Goal: Check status: Check status

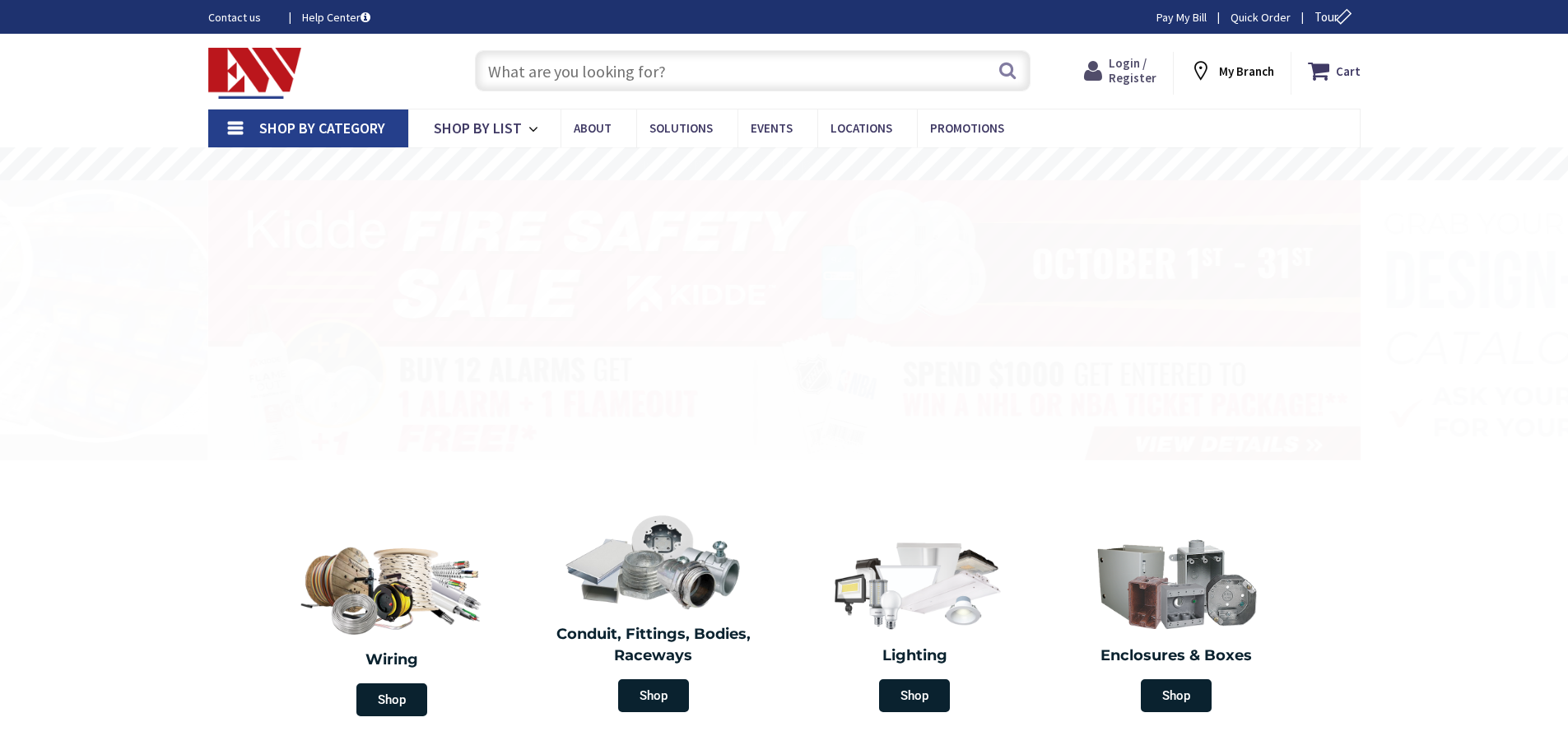
click at [1145, 72] on span "Login / Register" at bounding box center [1132, 71] width 48 height 31
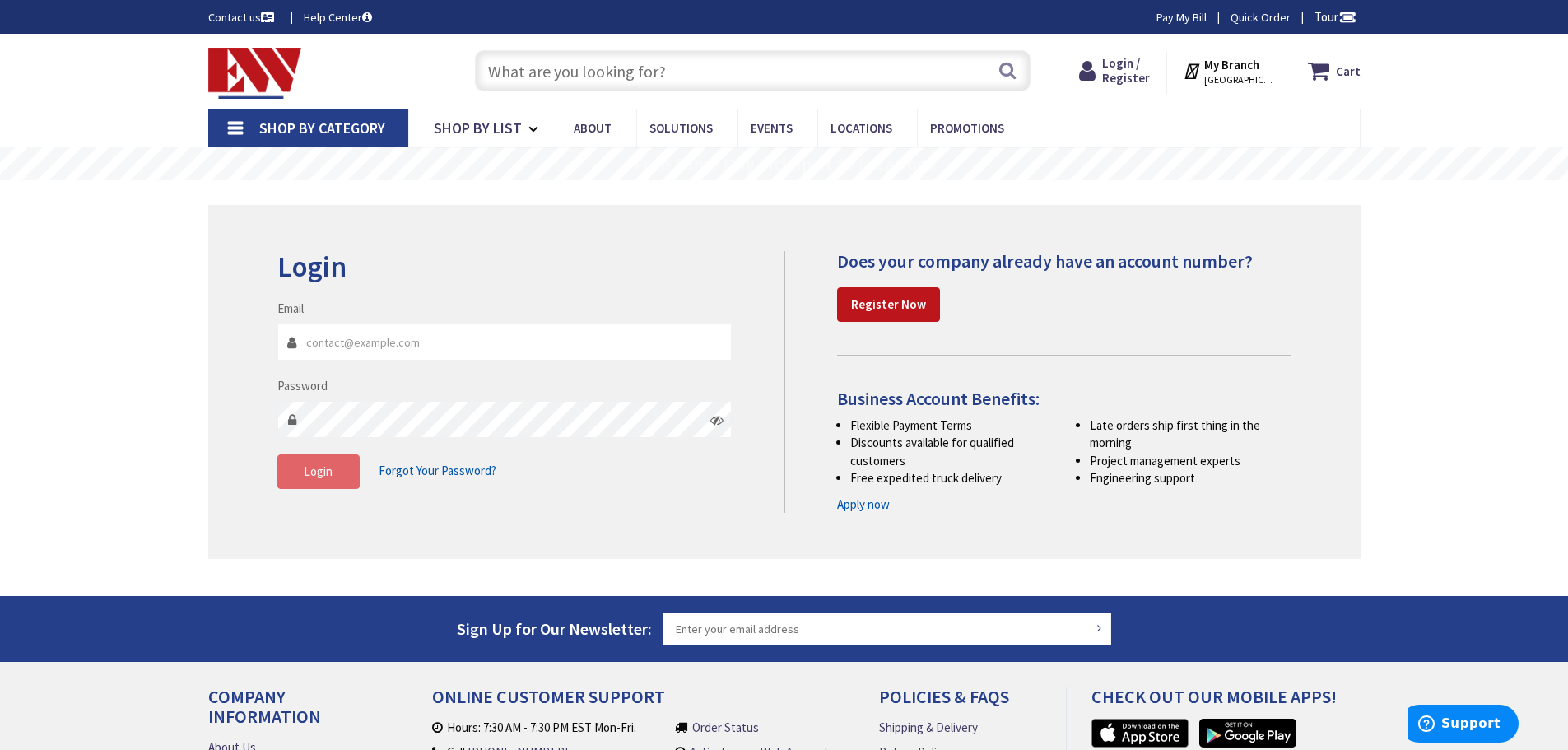
type input "[EMAIL_ADDRESS][DOMAIN_NAME]"
click at [309, 475] on span "Login" at bounding box center [318, 472] width 29 height 15
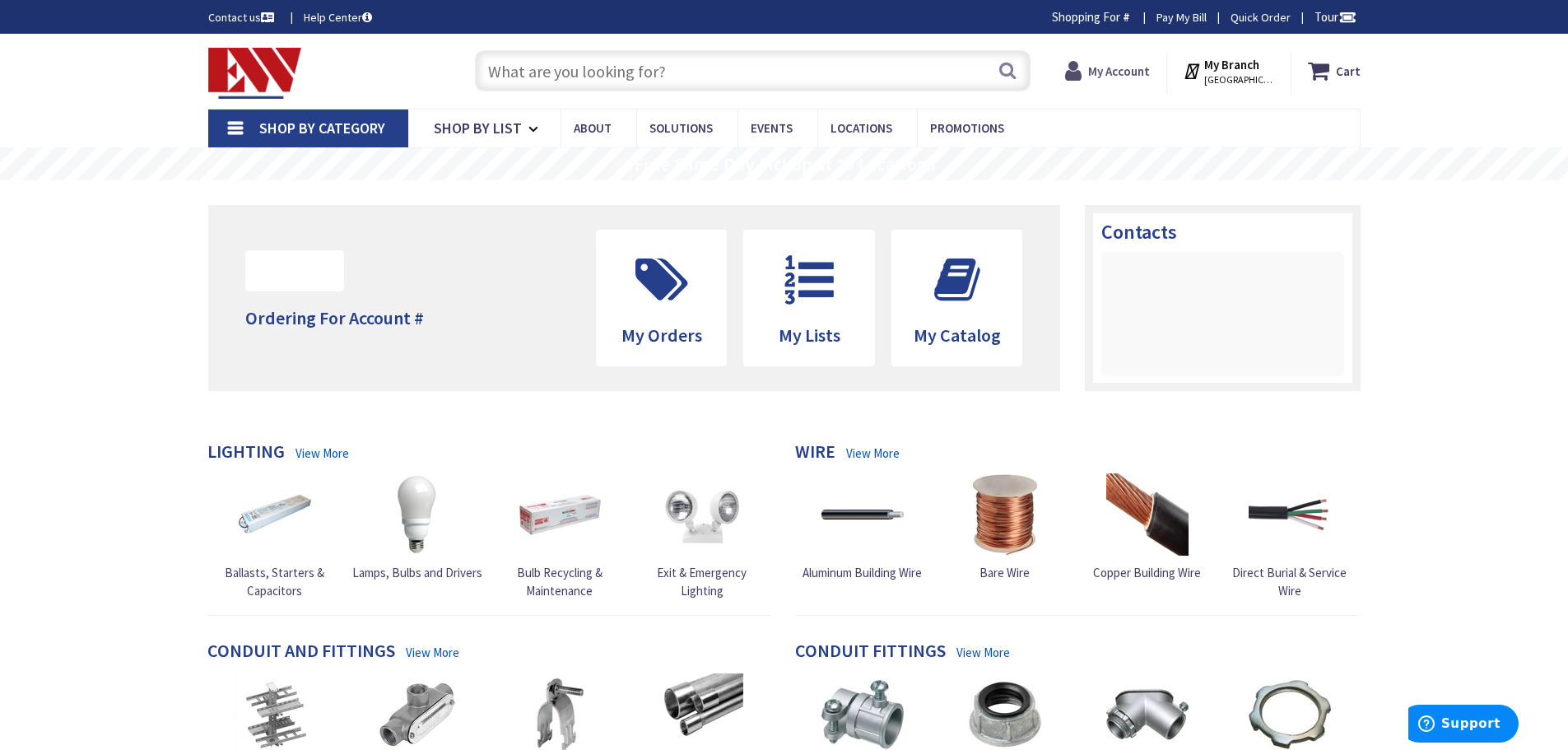
click at [1088, 64] on icon at bounding box center [1076, 71] width 23 height 30
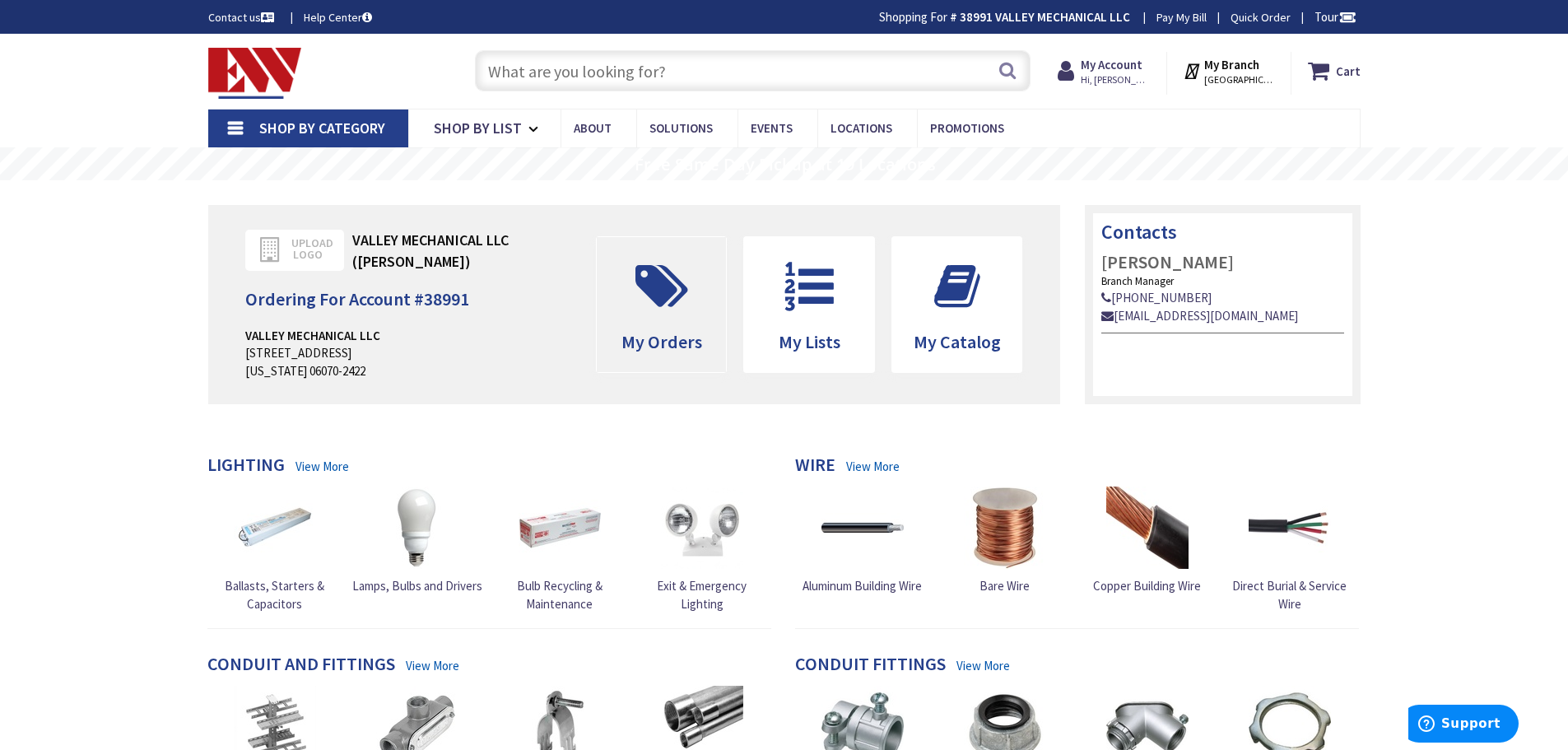
click at [663, 314] on span at bounding box center [662, 286] width 105 height 74
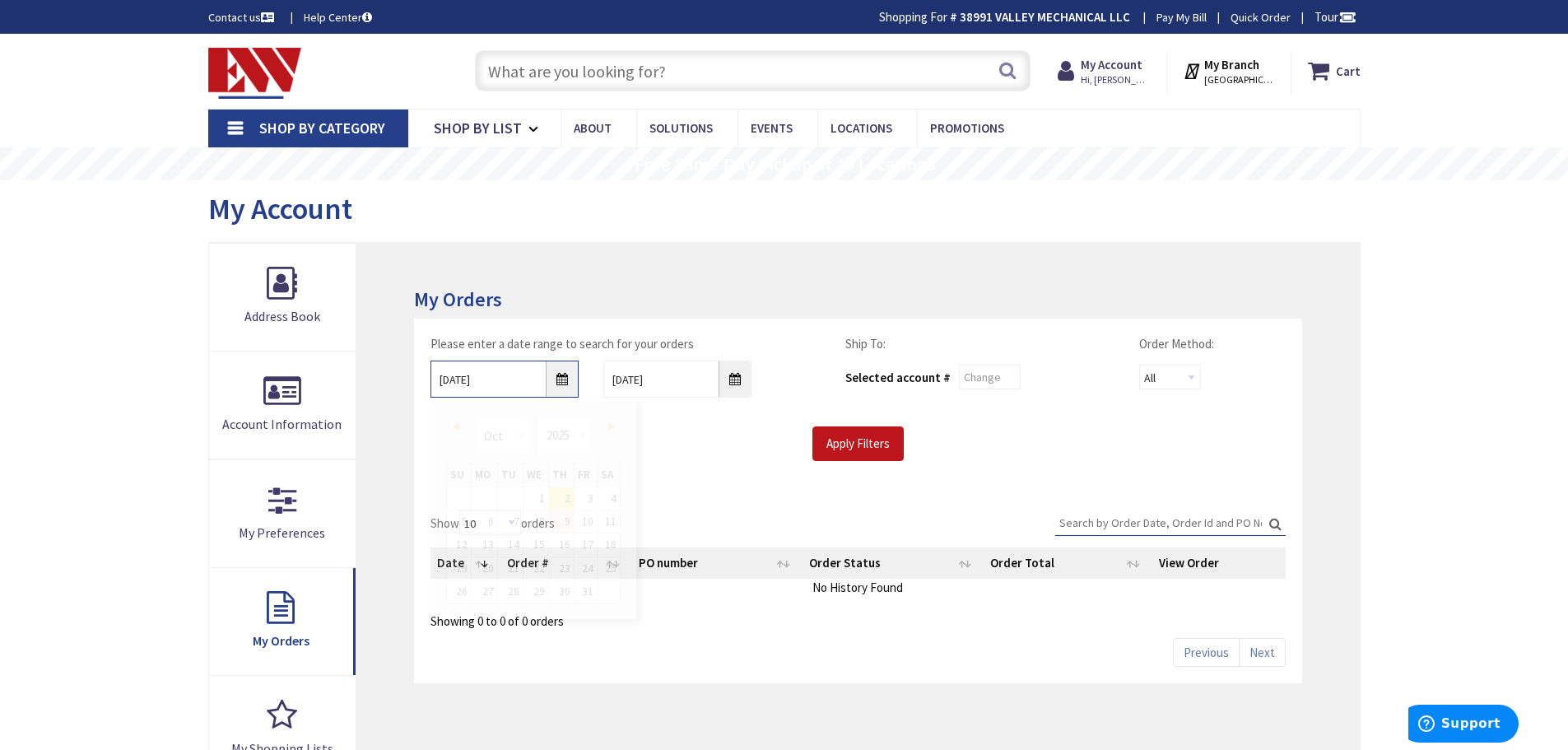
click at [558, 384] on input "[DATE]" at bounding box center [505, 380] width 148 height 37
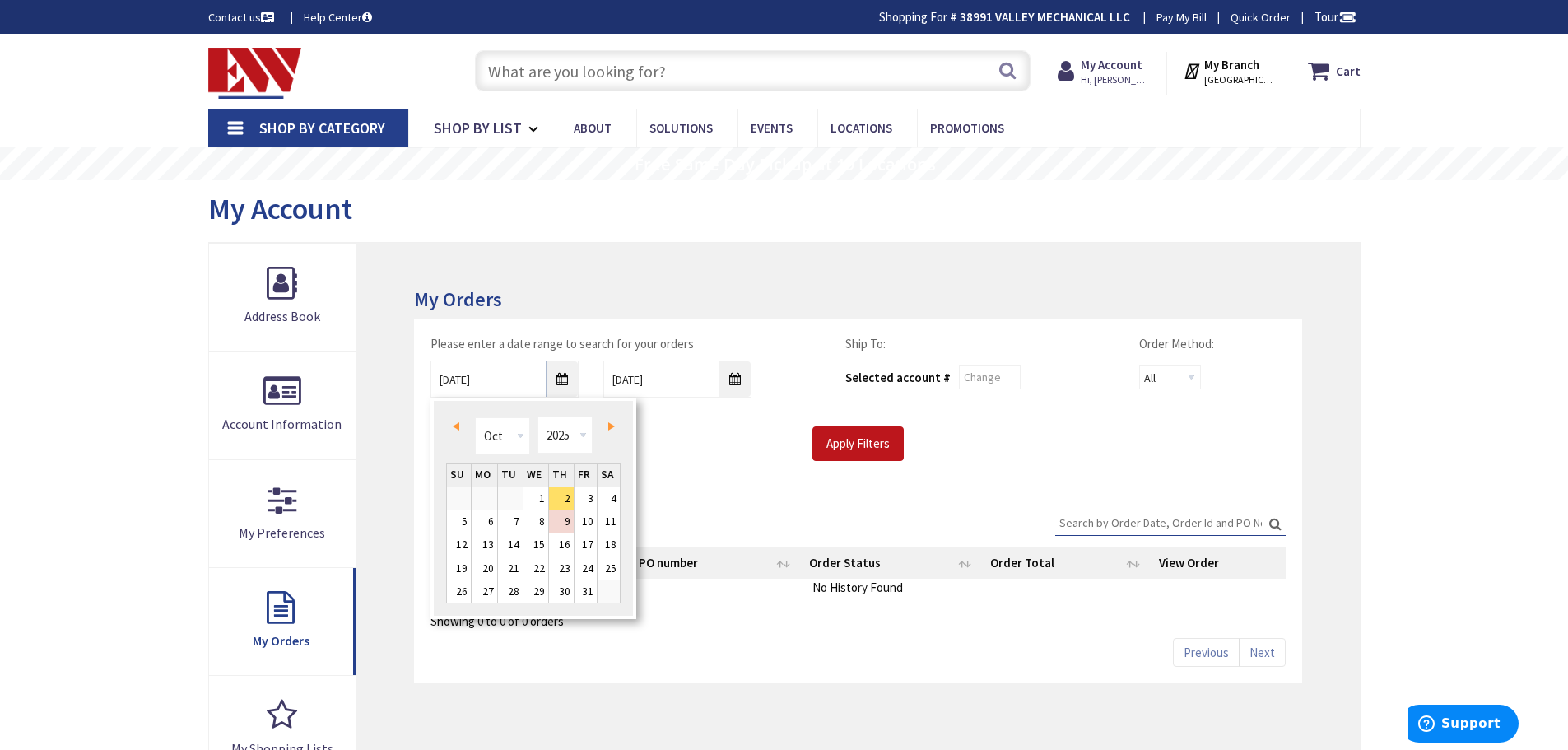
click at [459, 426] on span "Prev" at bounding box center [456, 427] width 7 height 9
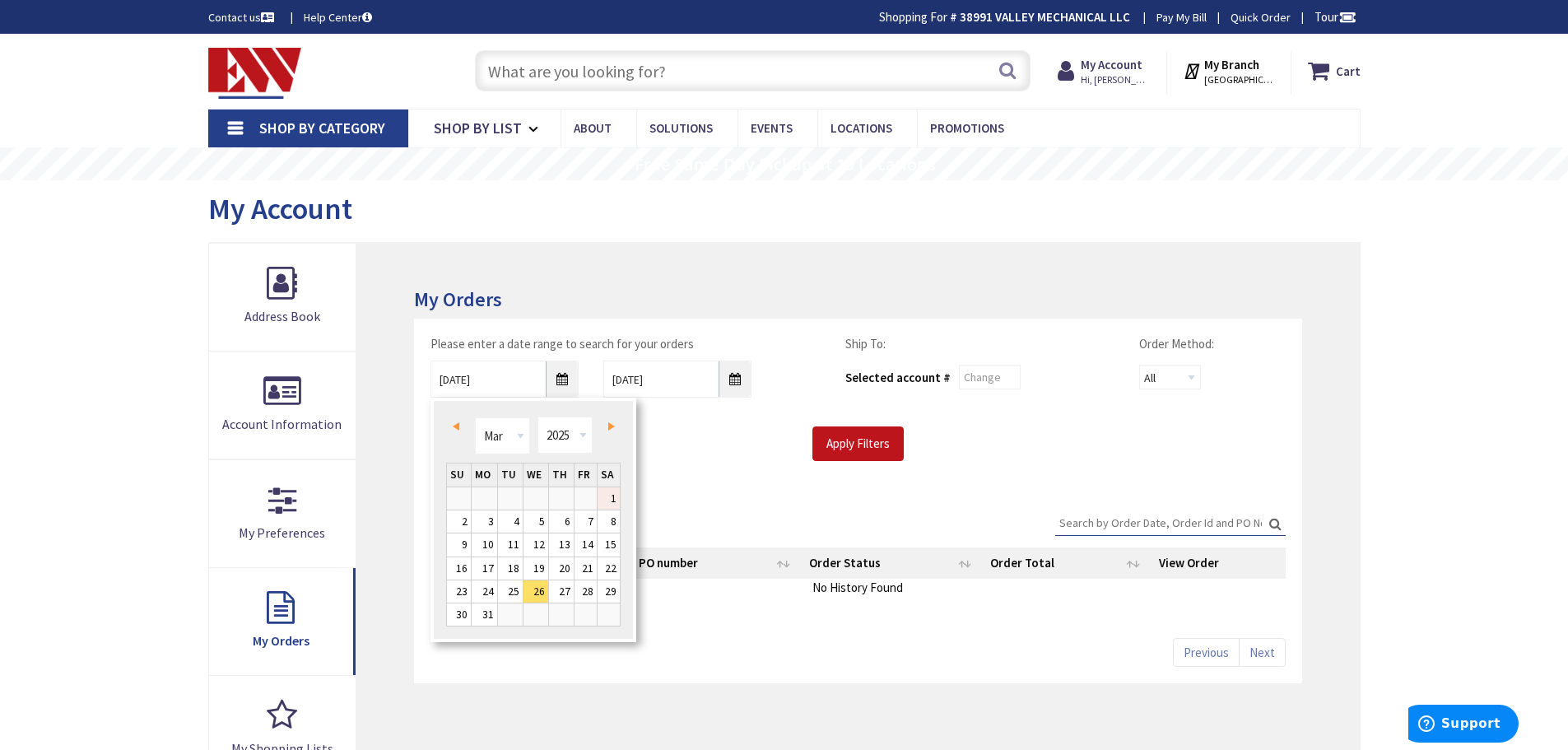
click at [611, 498] on link "1" at bounding box center [608, 499] width 23 height 22
type input "03/01/2025"
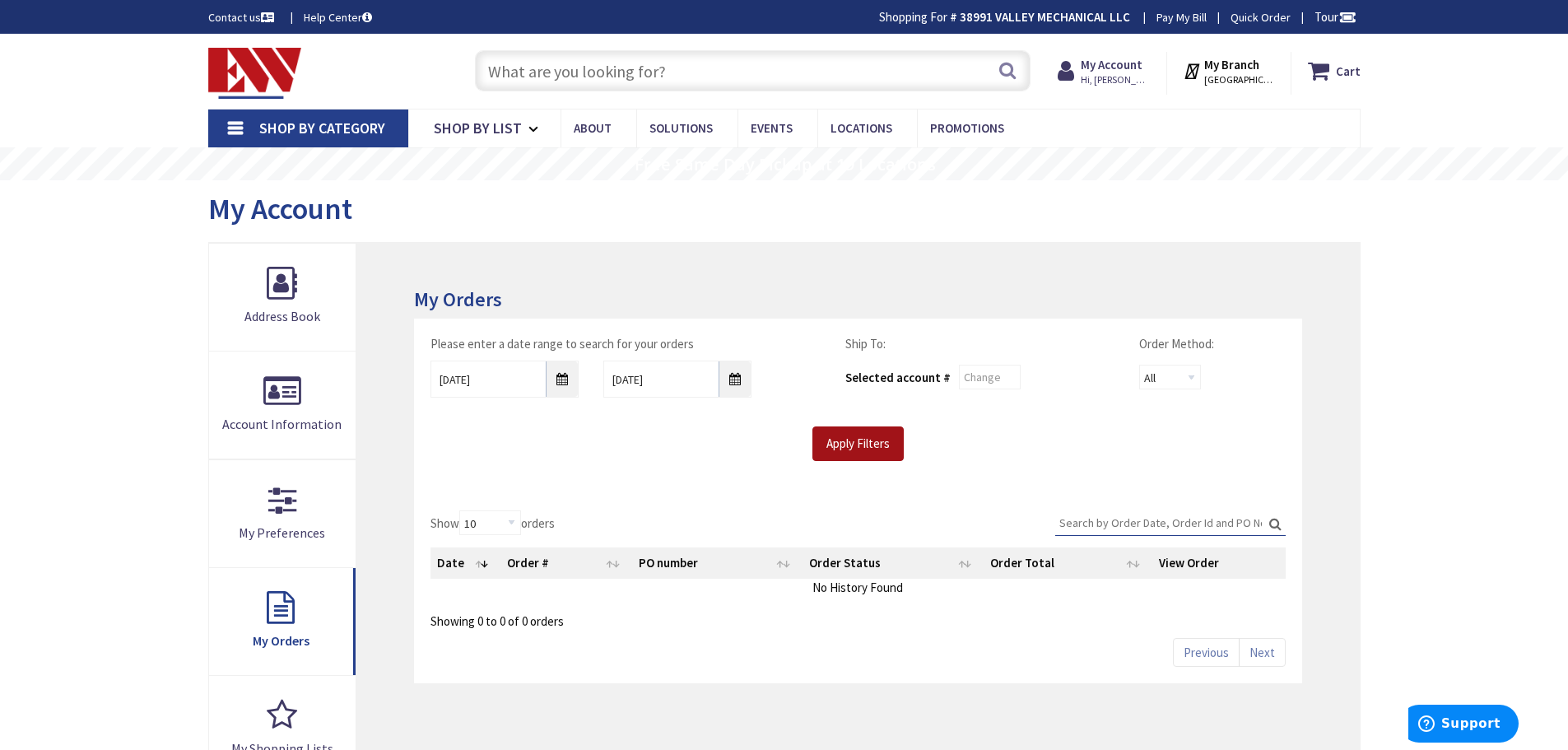
click at [863, 444] on input "Apply Filters" at bounding box center [858, 444] width 91 height 35
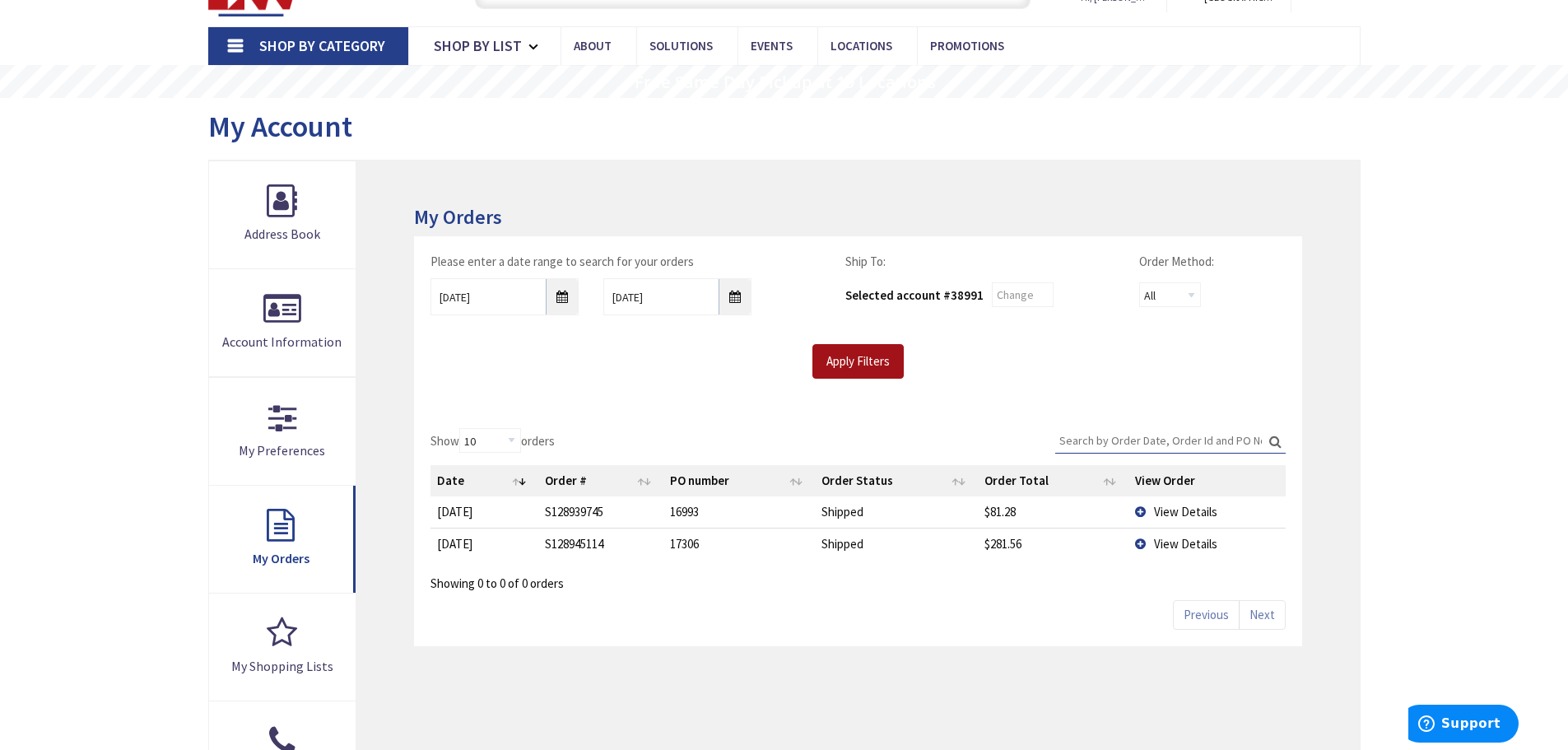
scroll to position [165, 0]
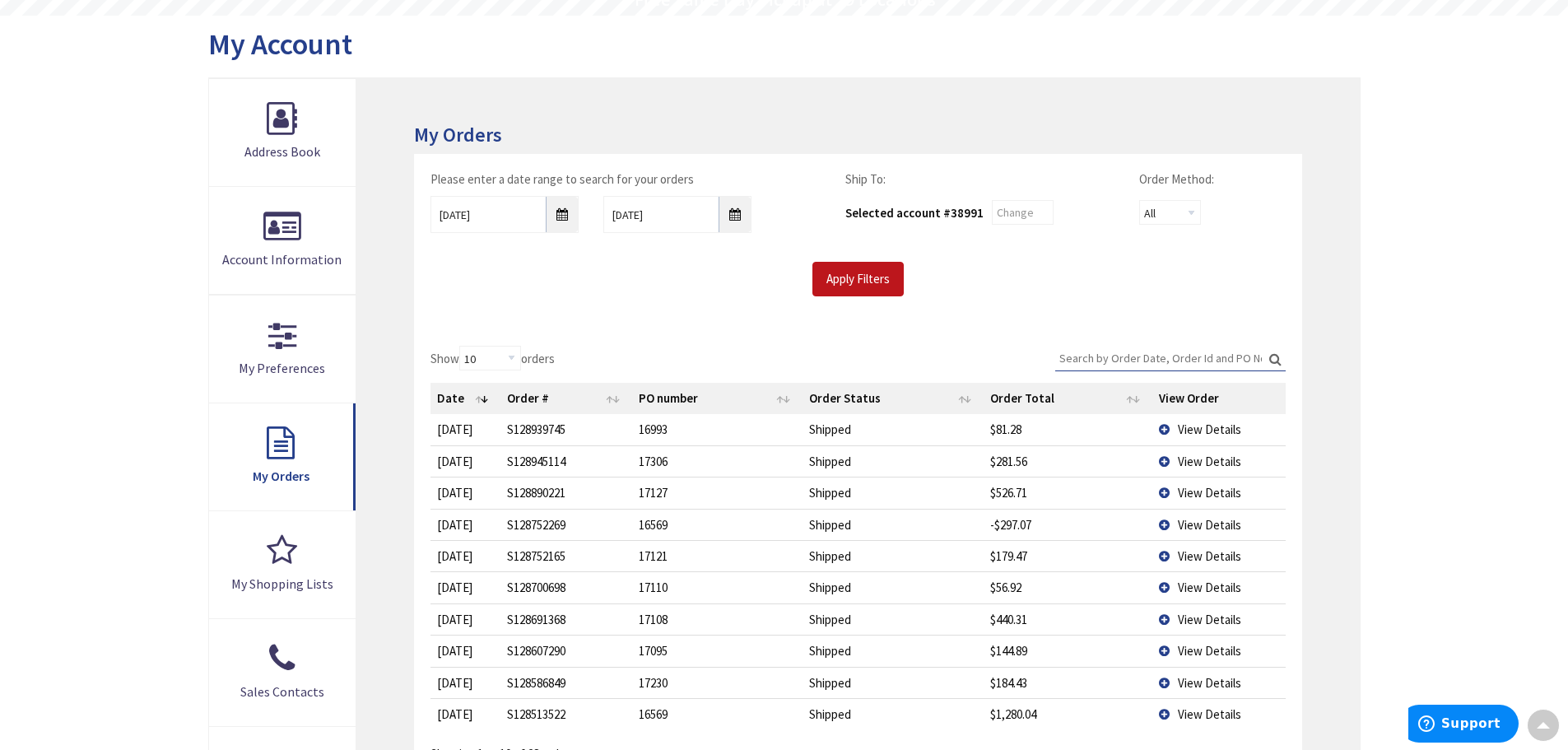
click at [1212, 495] on span "View Details" at bounding box center [1210, 493] width 64 height 15
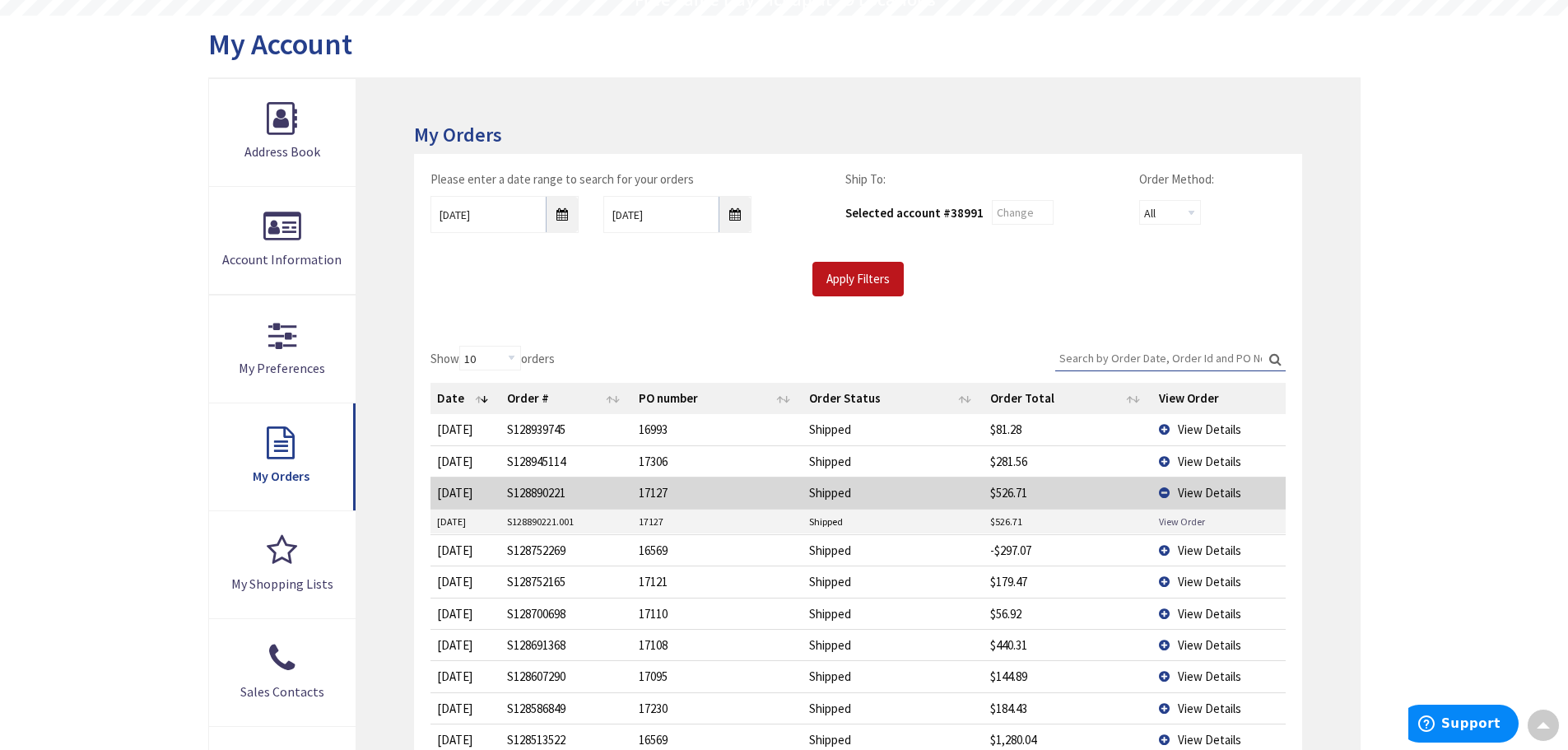
click at [1185, 522] on link "View Order" at bounding box center [1182, 522] width 46 height 14
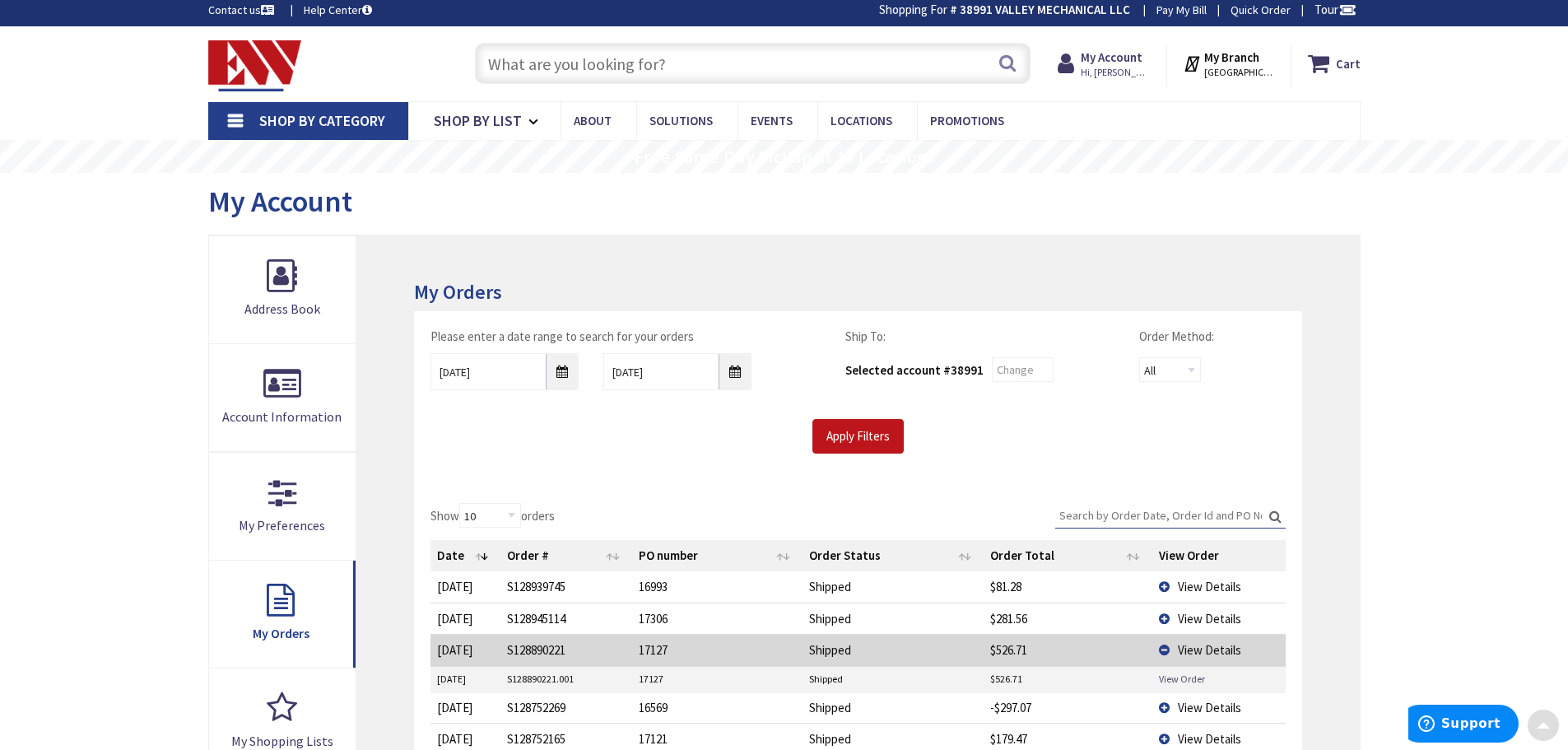
scroll to position [0, 0]
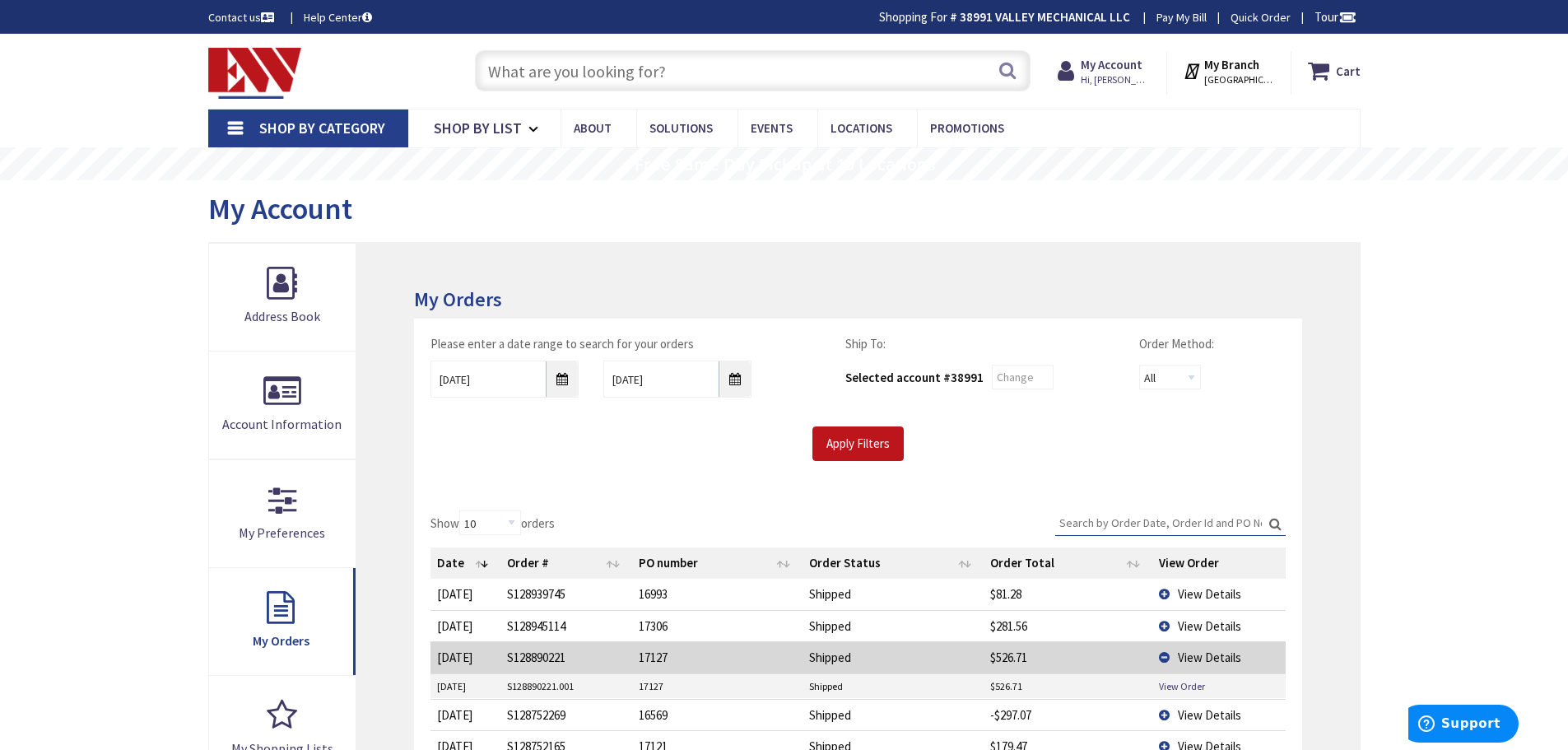
click at [1266, 73] on span "[GEOGRAPHIC_DATA], [GEOGRAPHIC_DATA]" at bounding box center [1240, 79] width 70 height 13
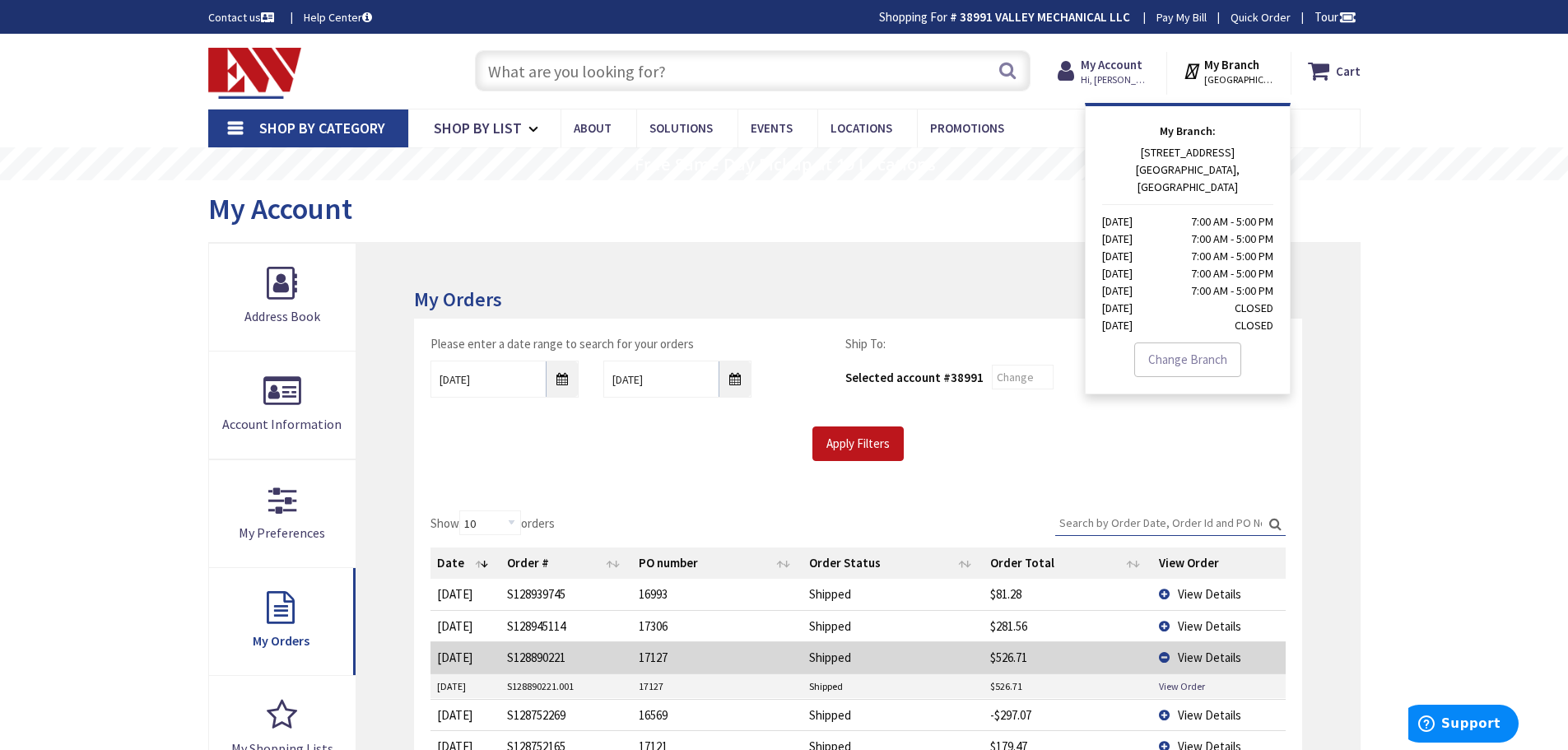
click at [974, 235] on div "My Account" at bounding box center [784, 211] width 1153 height 62
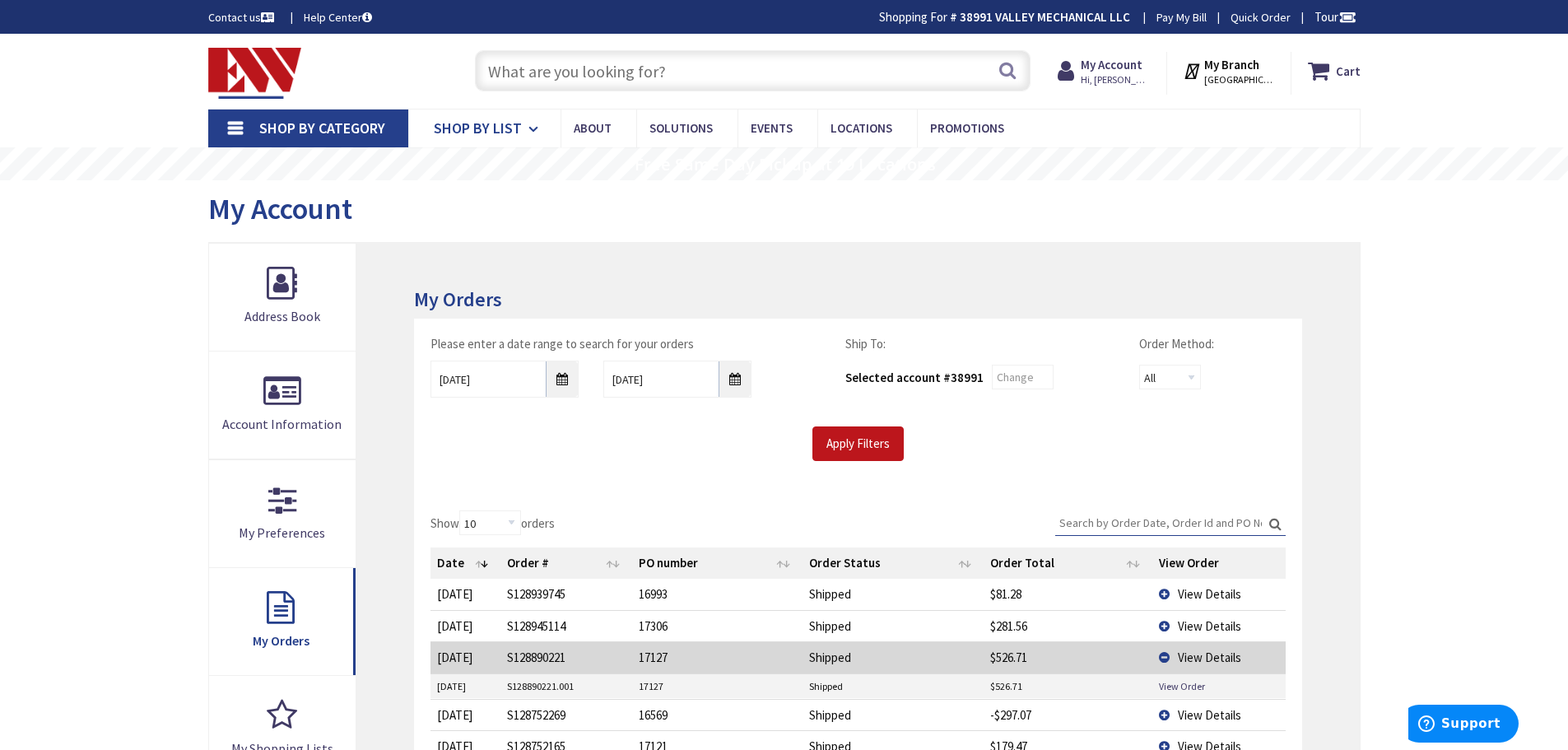
click at [511, 132] on span "Shop By List" at bounding box center [478, 128] width 88 height 19
click at [560, 64] on input "text" at bounding box center [752, 71] width 556 height 41
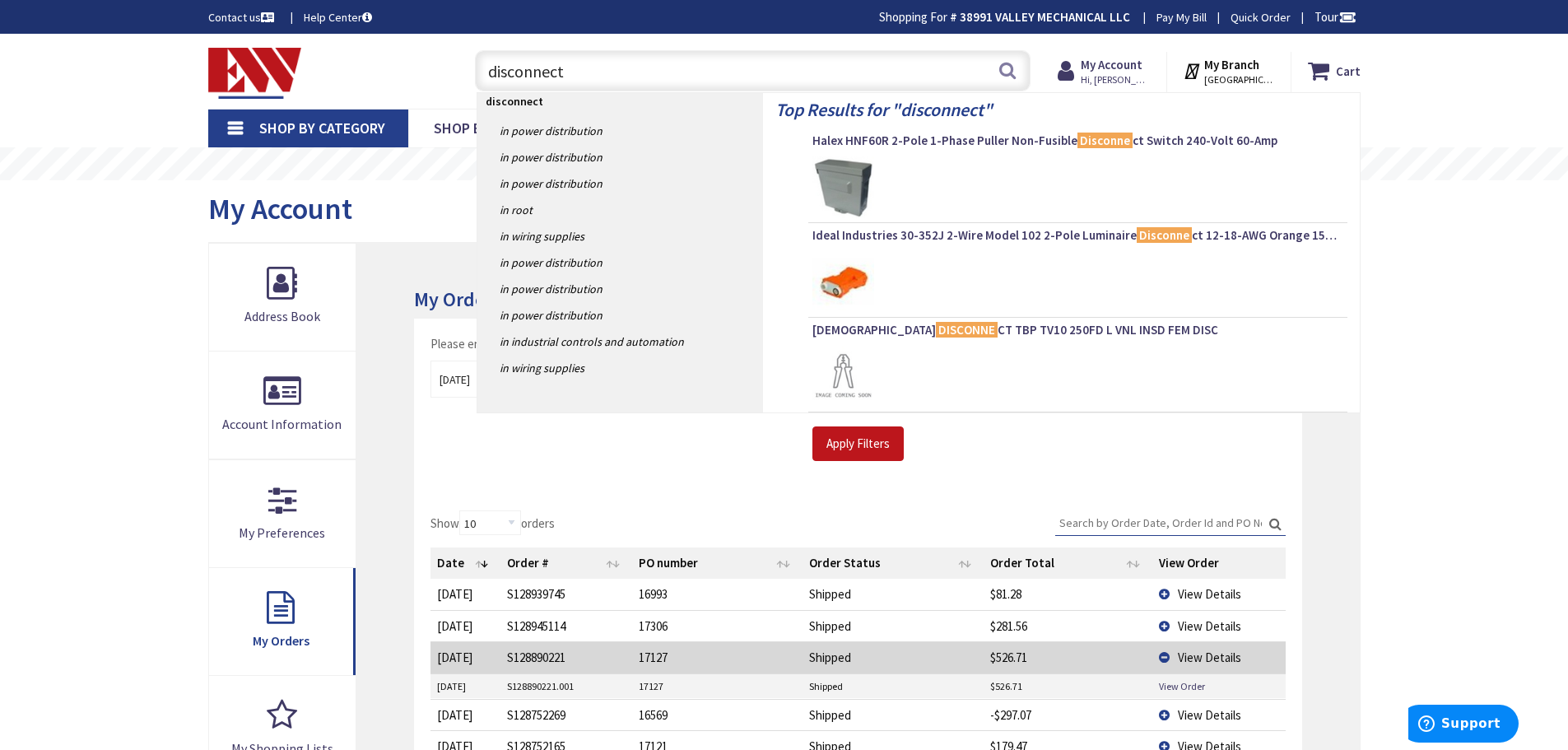
type input "disconnects"
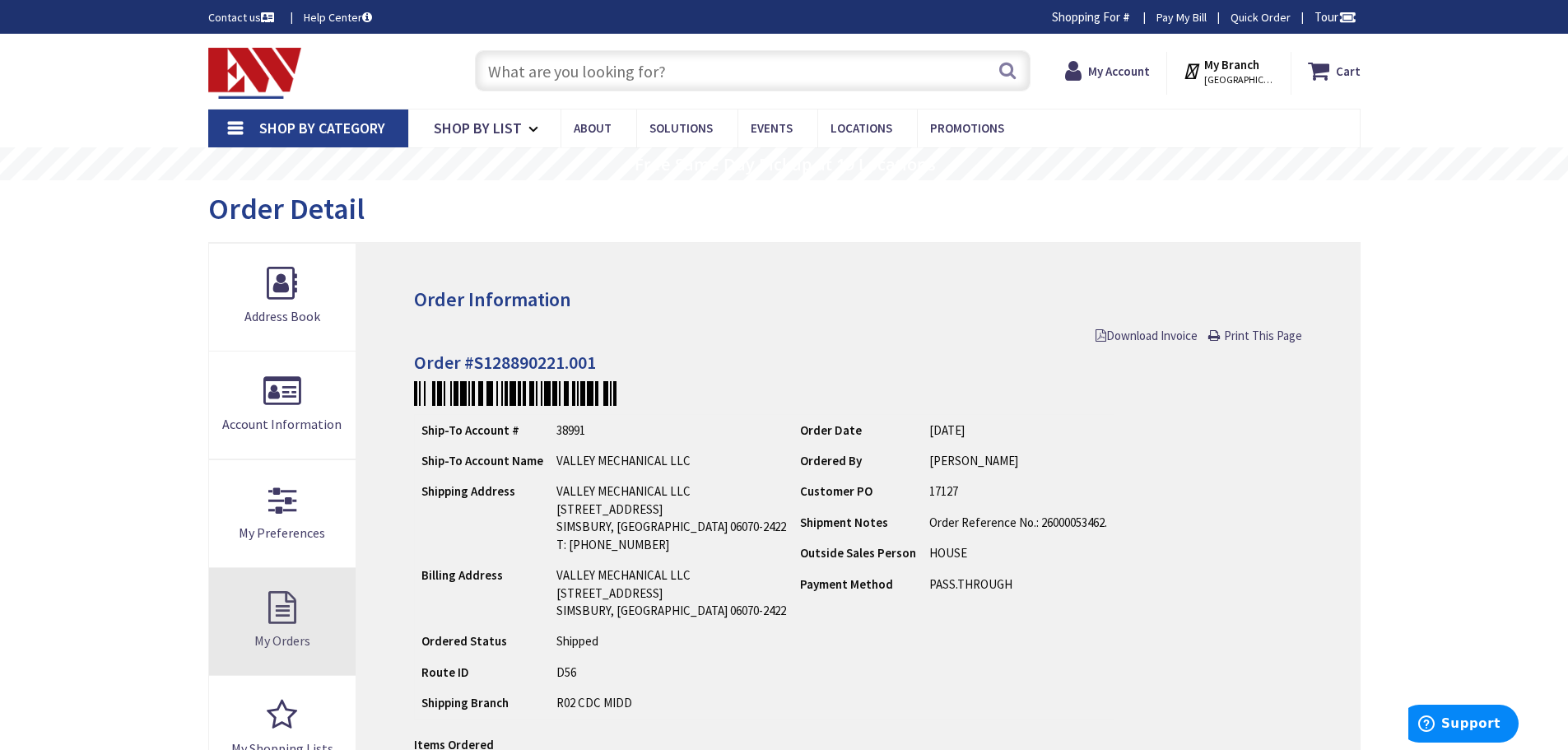
click at [279, 620] on link "My Orders" at bounding box center [282, 622] width 147 height 107
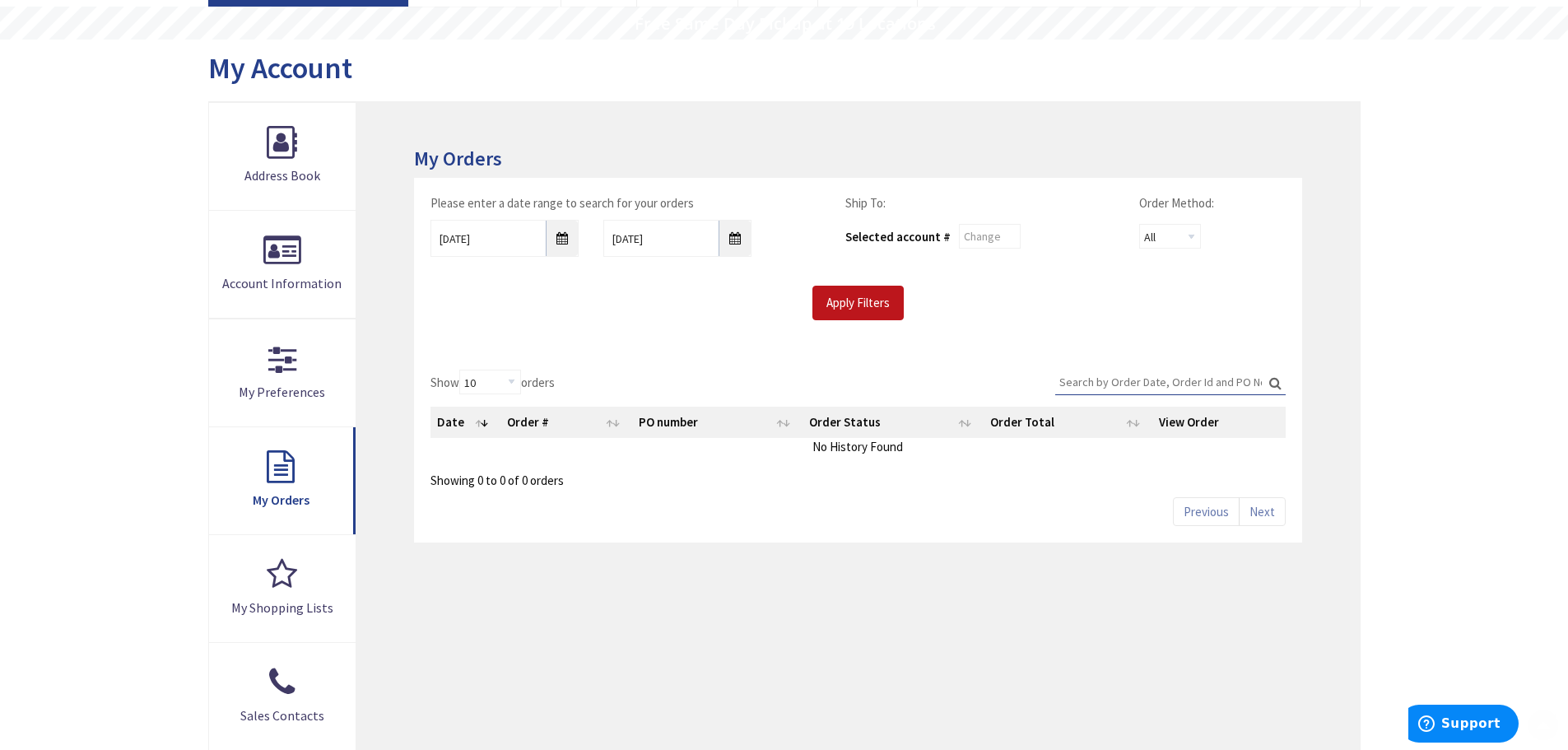
scroll to position [329, 0]
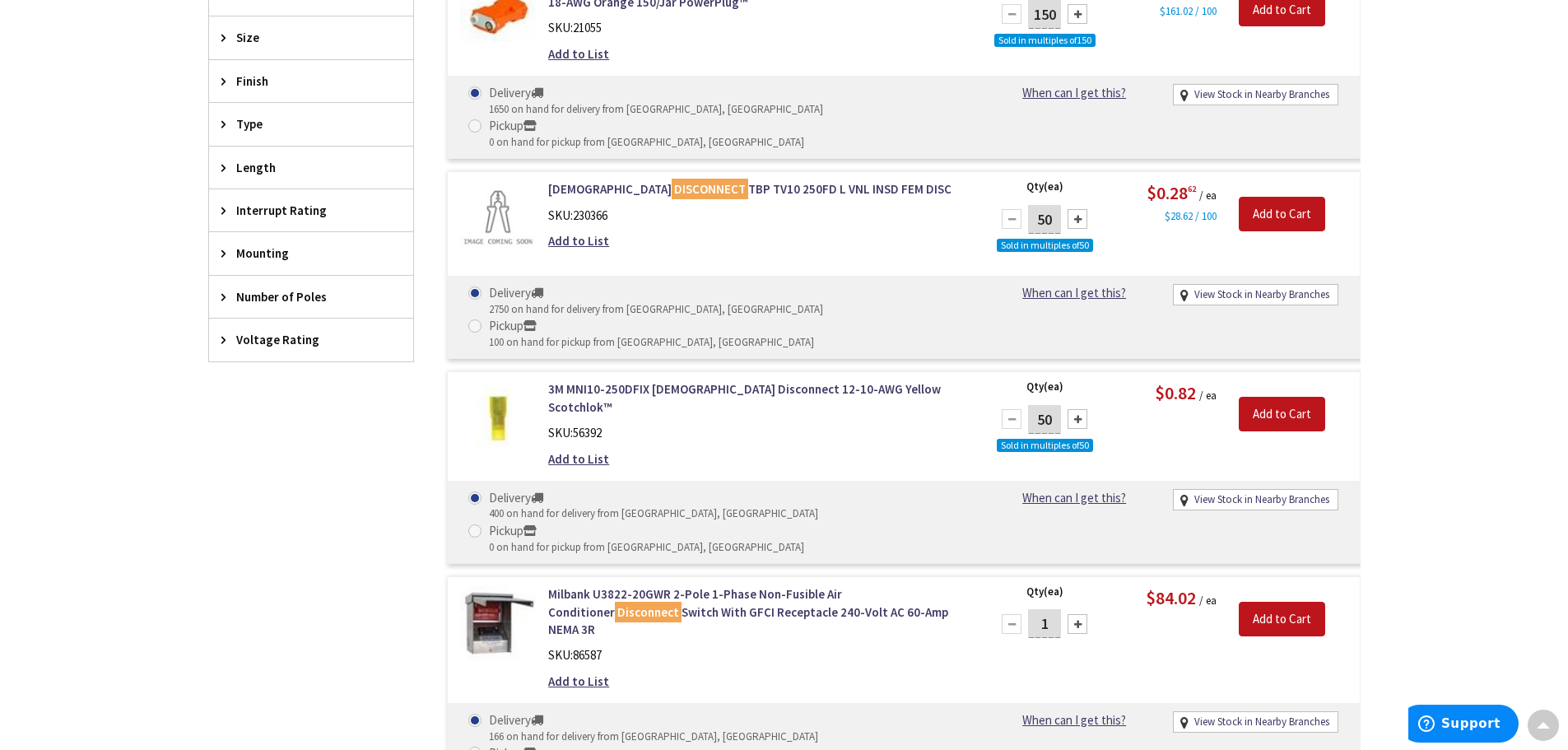
scroll to position [824, 0]
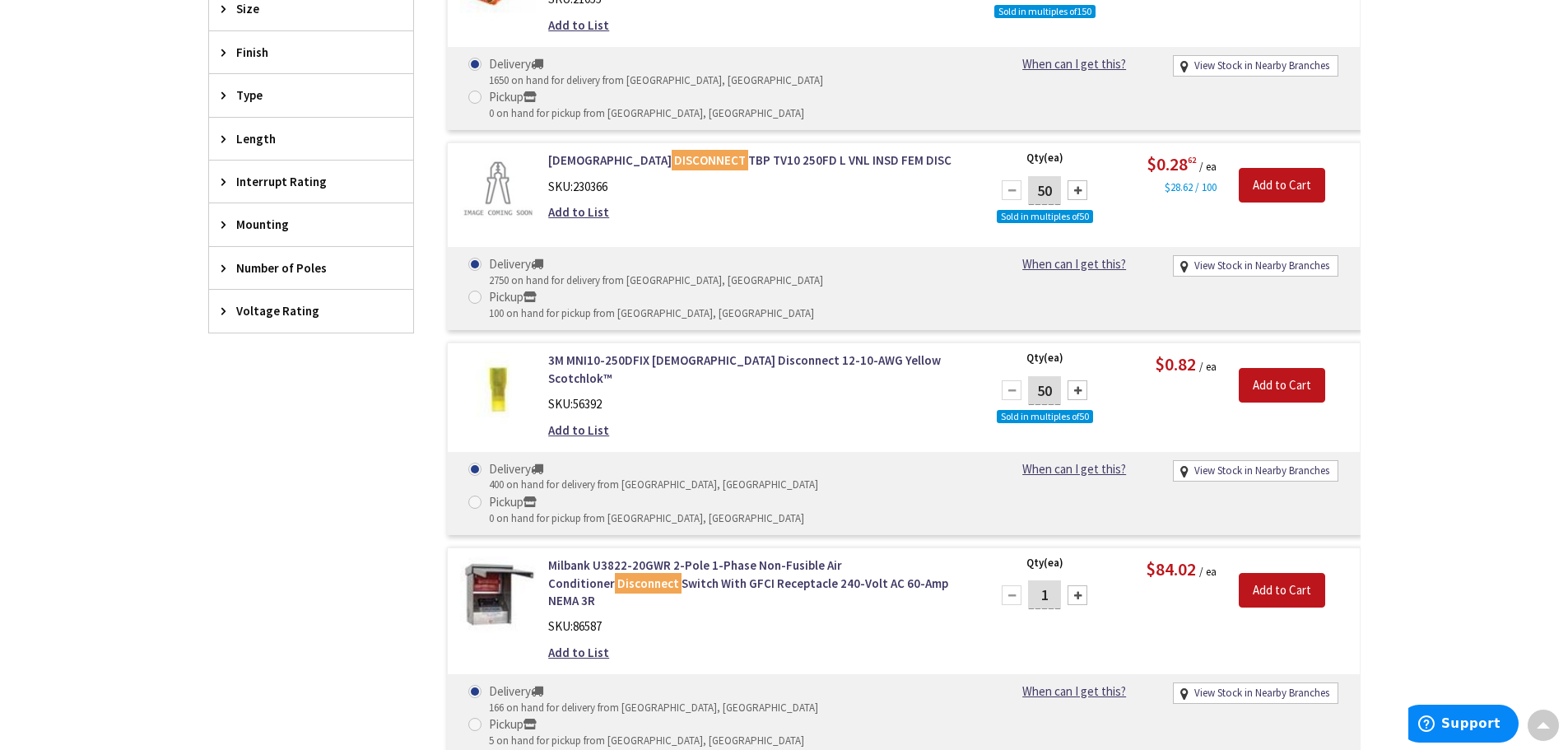
click at [227, 89] on div "Type" at bounding box center [311, 94] width 204 height 42
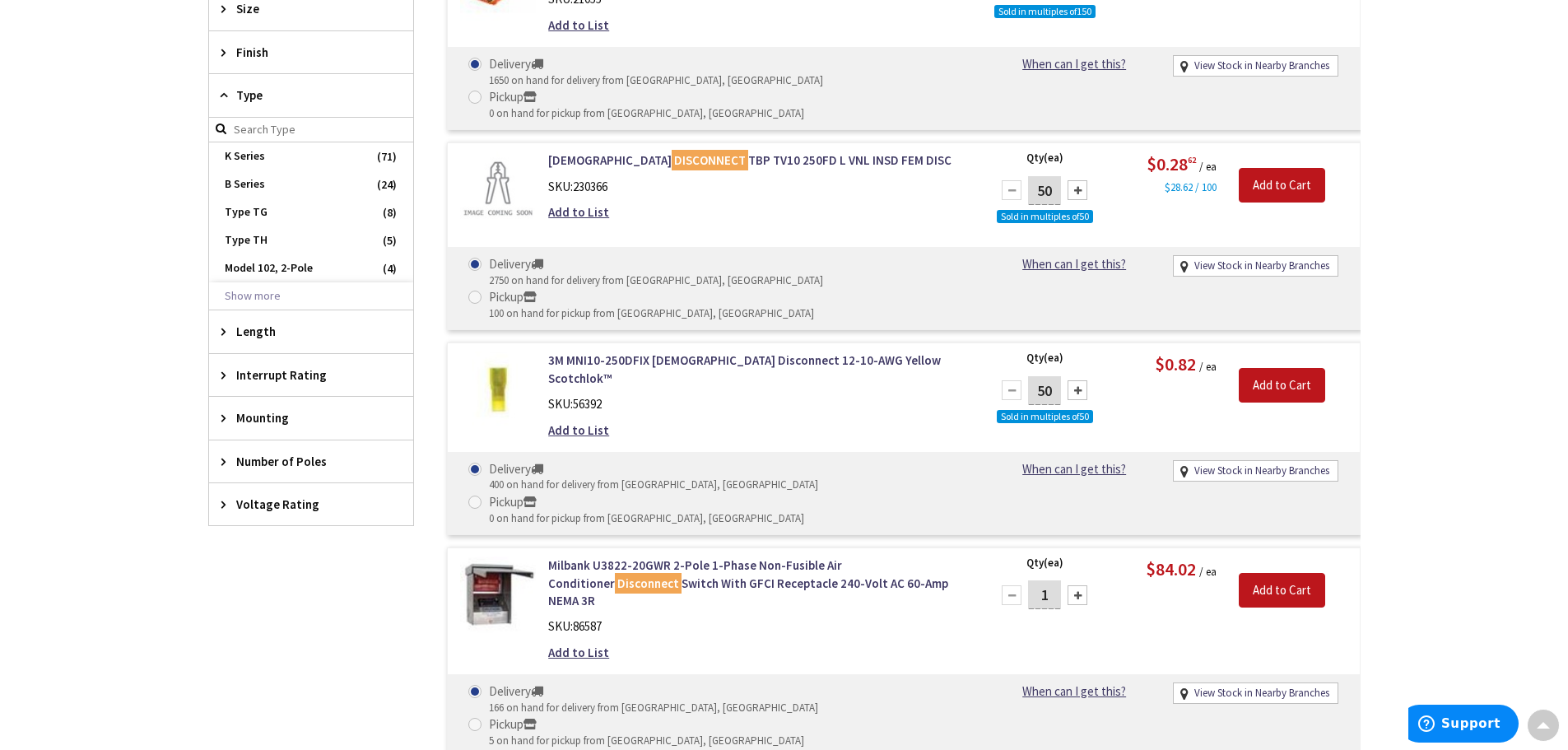
click at [227, 89] on div "Type" at bounding box center [311, 95] width 204 height 43
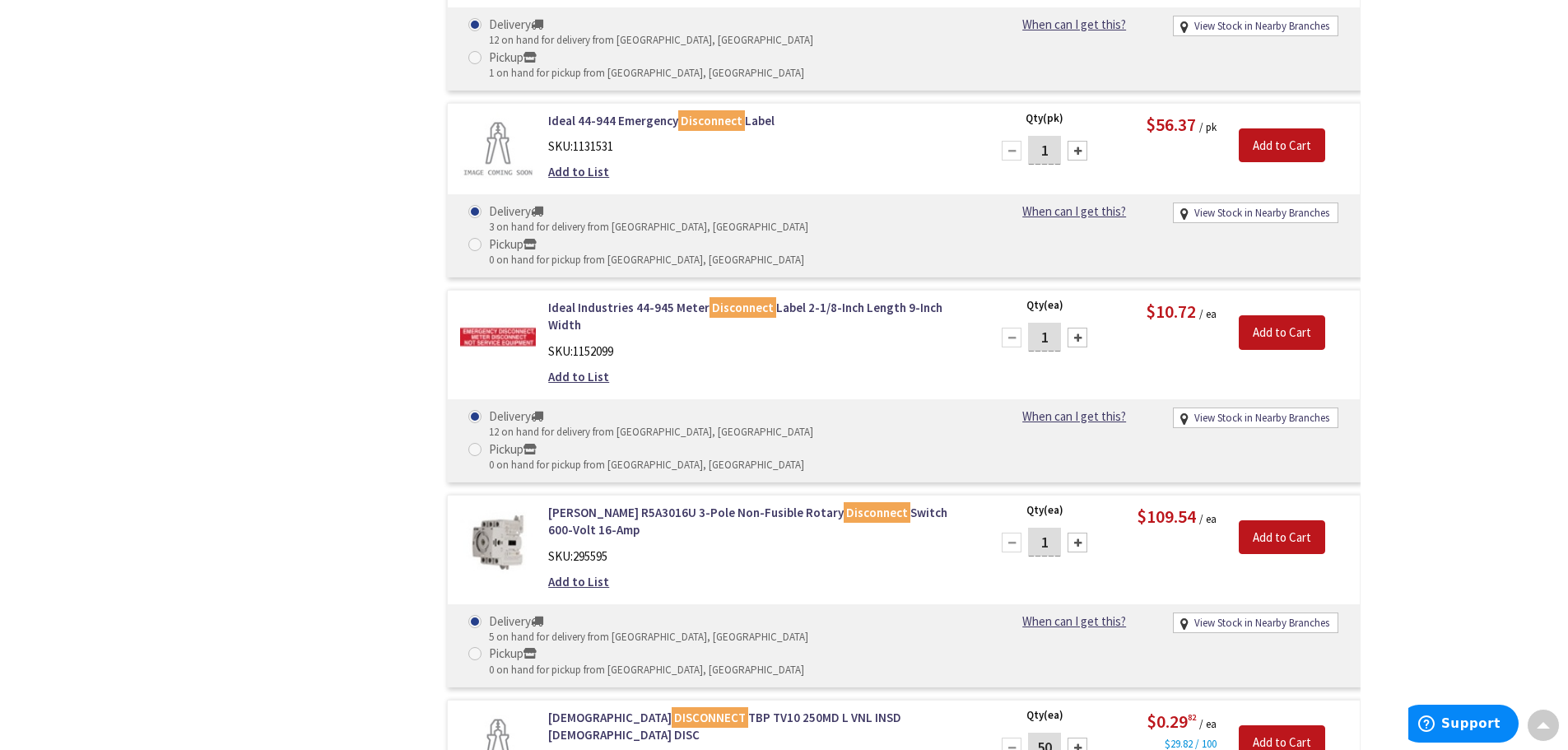
scroll to position [4119, 0]
